Goal: Task Accomplishment & Management: Complete application form

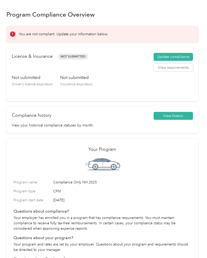
click at [173, 57] on button "Update compliance" at bounding box center [172, 57] width 39 height 8
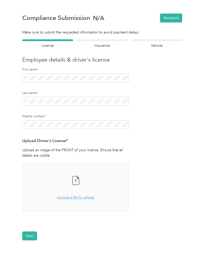
click at [73, 199] on div "Drag and drop your file here, or choose a file to upload" at bounding box center [75, 194] width 37 height 11
click at [30, 250] on button "Next" at bounding box center [29, 250] width 15 height 9
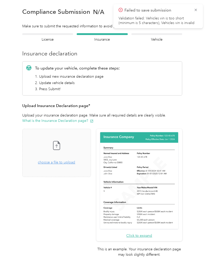
scroll to position [6, 0]
click at [152, 232] on button "Click to expand" at bounding box center [139, 234] width 26 height 5
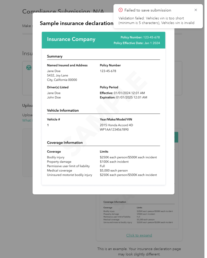
click at [101, 201] on div at bounding box center [103, 129] width 207 height 258
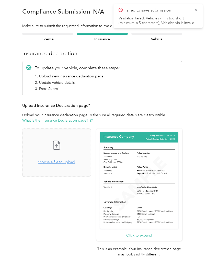
click at [194, 11] on icon at bounding box center [195, 10] width 4 height 5
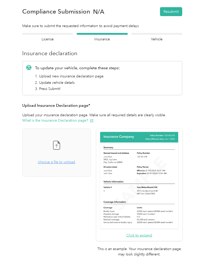
click at [62, 162] on span "choose a file to upload" at bounding box center [56, 162] width 37 height 4
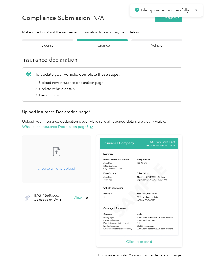
scroll to position [0, 0]
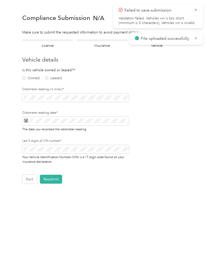
click at [24, 78] on label "Owned" at bounding box center [30, 78] width 17 height 4
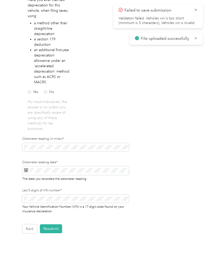
scroll to position [88, 0]
click at [28, 171] on icon at bounding box center [26, 170] width 4 height 4
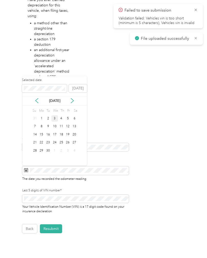
click at [75, 87] on button "[DATE]" at bounding box center [78, 88] width 18 height 8
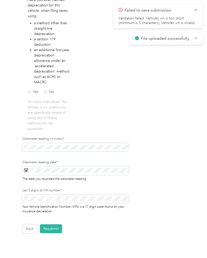
click at [50, 231] on button "Resubmit" at bounding box center [51, 228] width 22 height 9
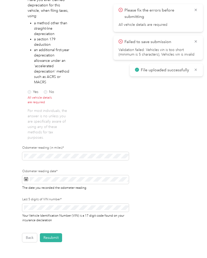
click at [30, 240] on button "Back" at bounding box center [29, 237] width 15 height 9
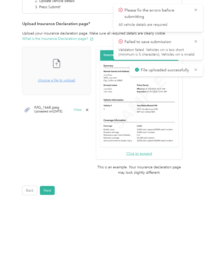
scroll to position [66, 0]
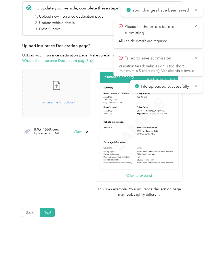
click at [24, 208] on button "Back" at bounding box center [29, 212] width 15 height 9
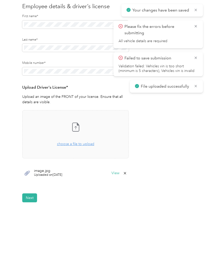
click at [116, 173] on button "View" at bounding box center [115, 173] width 8 height 4
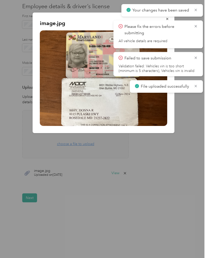
click at [165, 147] on div at bounding box center [103, 129] width 207 height 258
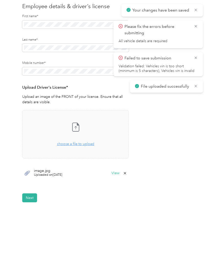
click at [34, 198] on button "Next" at bounding box center [29, 197] width 15 height 9
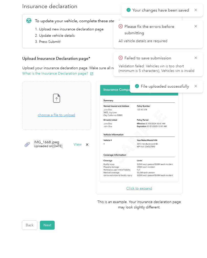
click at [48, 142] on span "IMG_1668.jpeg" at bounding box center [48, 142] width 28 height 4
click at [47, 144] on span "Uploaded on [DATE]" at bounding box center [48, 146] width 28 height 5
click at [81, 145] on button "View" at bounding box center [77, 145] width 8 height 4
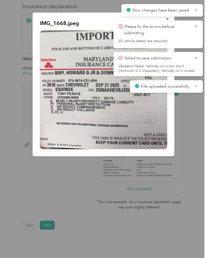
click at [66, 180] on div at bounding box center [103, 129] width 207 height 258
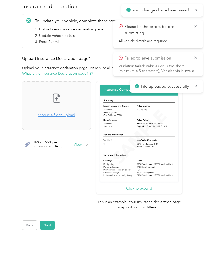
click at [50, 220] on button "Next" at bounding box center [47, 224] width 15 height 9
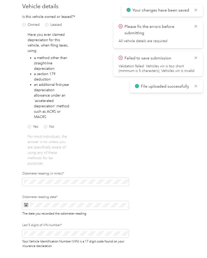
click at [49, 126] on label "No" at bounding box center [49, 127] width 10 height 4
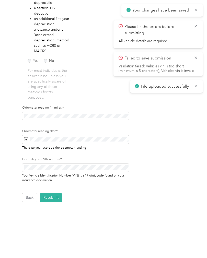
scroll to position [119, 0]
click at [54, 197] on button "Resubmit" at bounding box center [51, 197] width 22 height 9
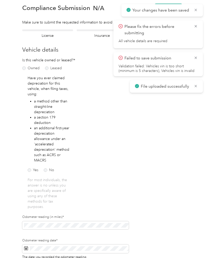
scroll to position [6, 0]
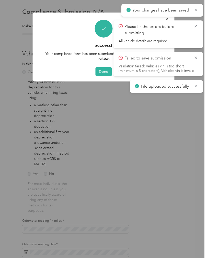
click at [101, 71] on button "Done" at bounding box center [103, 71] width 16 height 9
